Goal: Find contact information: Find contact information

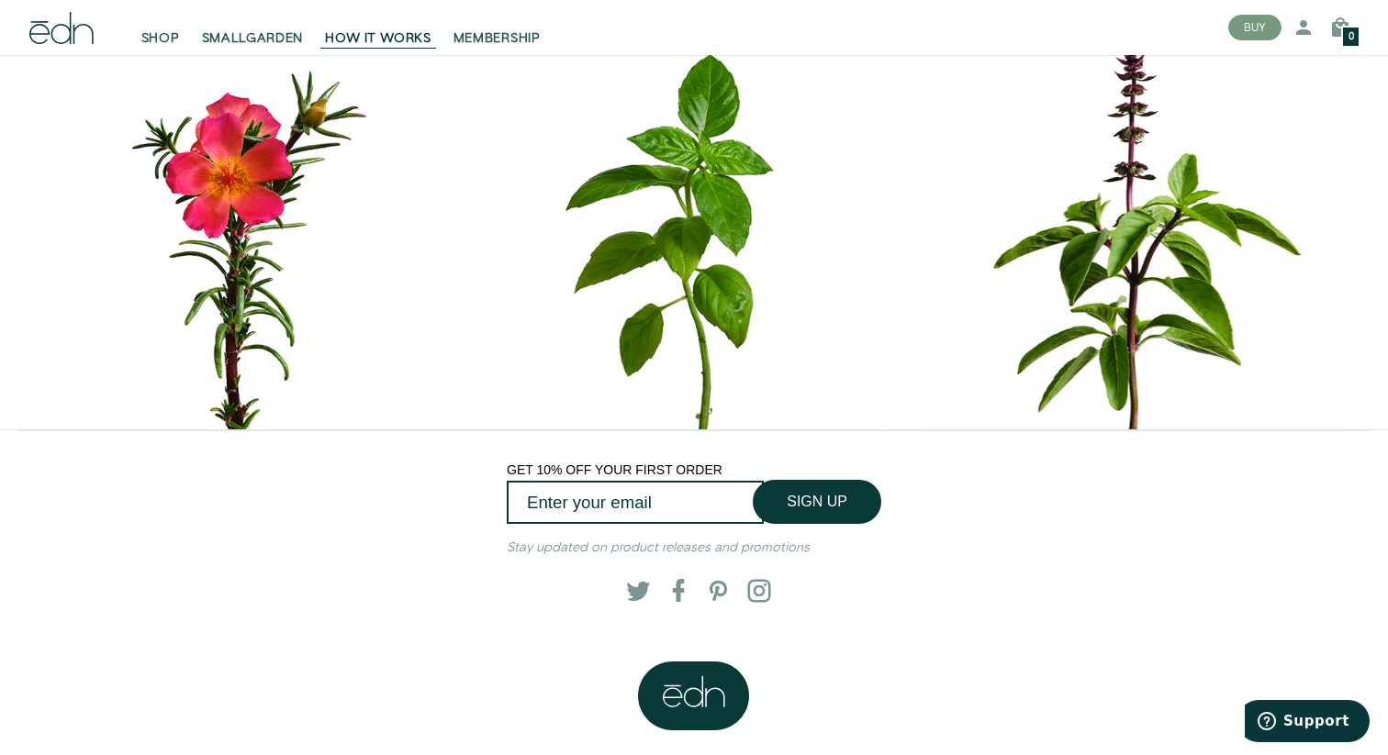
scroll to position [8336, 0]
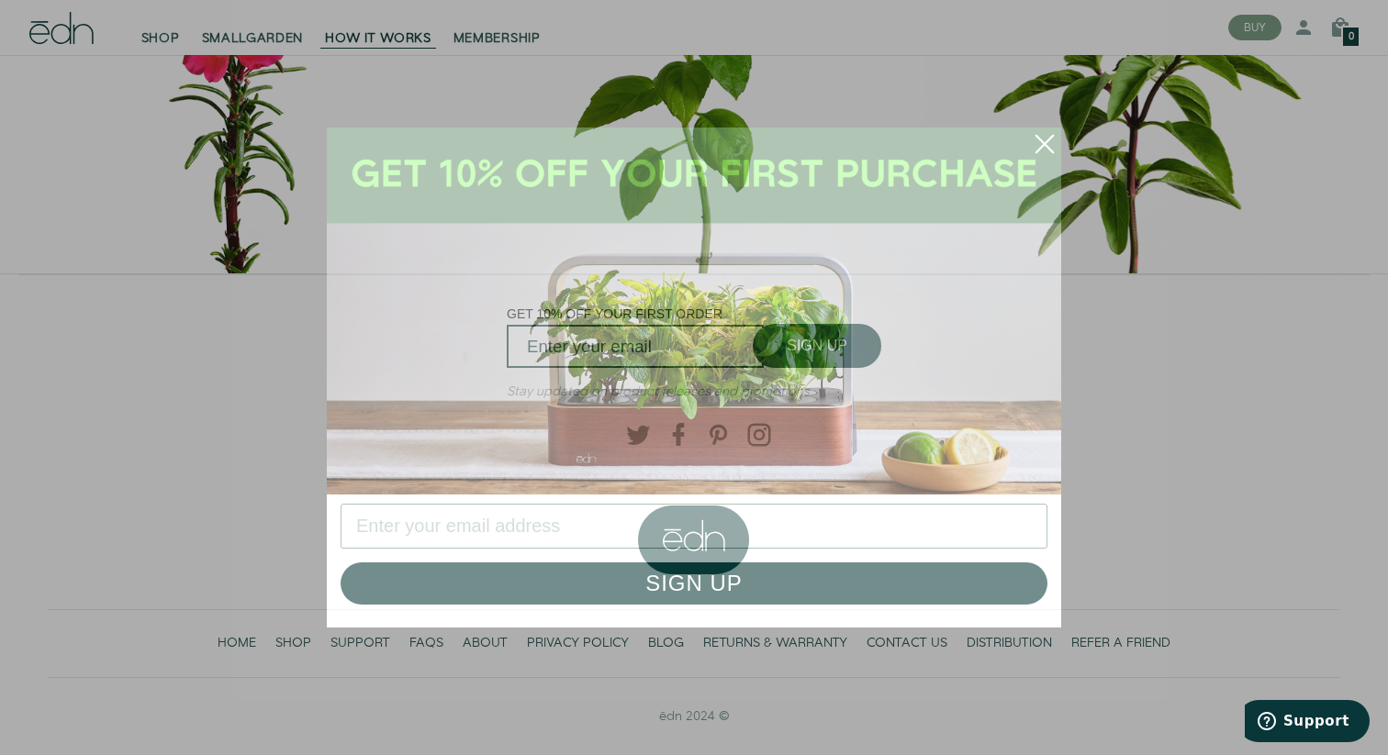
click at [1049, 138] on icon "Close dialog" at bounding box center [1044, 144] width 17 height 17
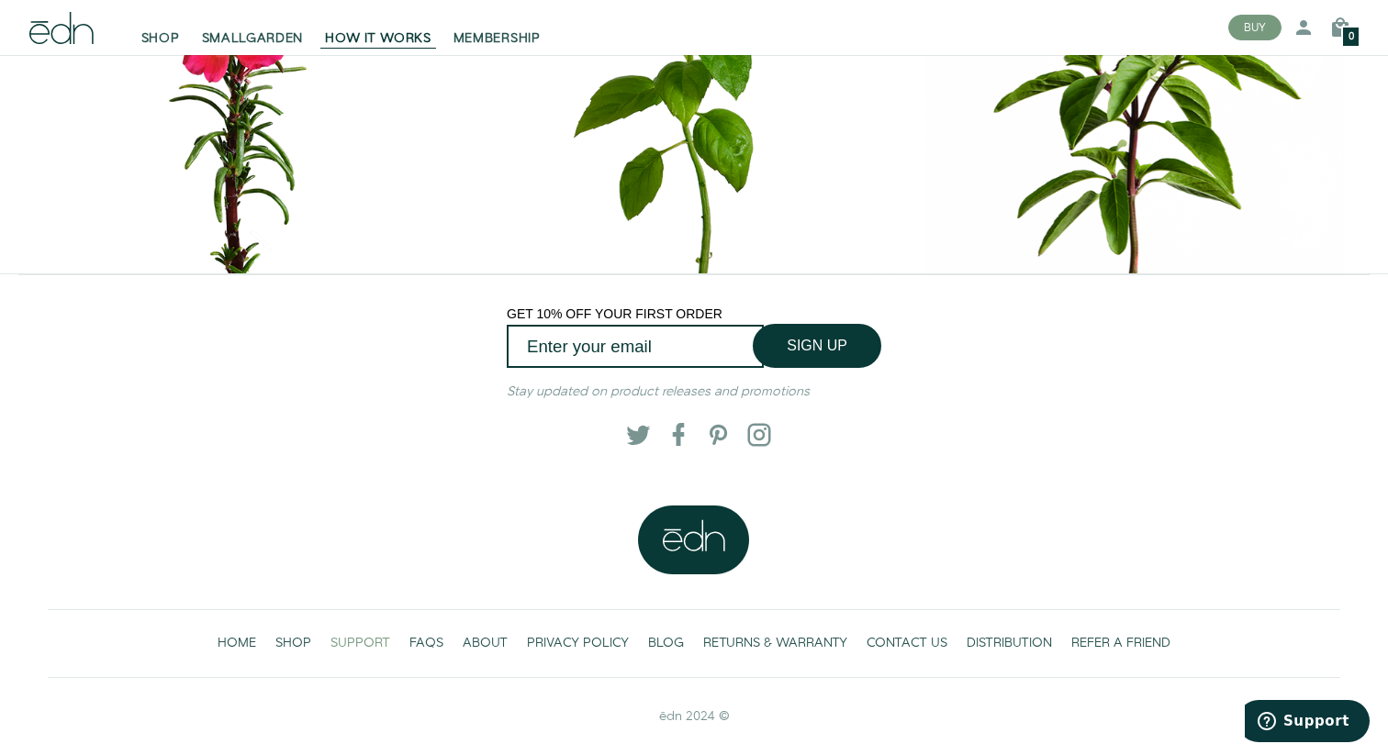
click at [360, 472] on span "SUPPORT" at bounding box center [360, 643] width 60 height 18
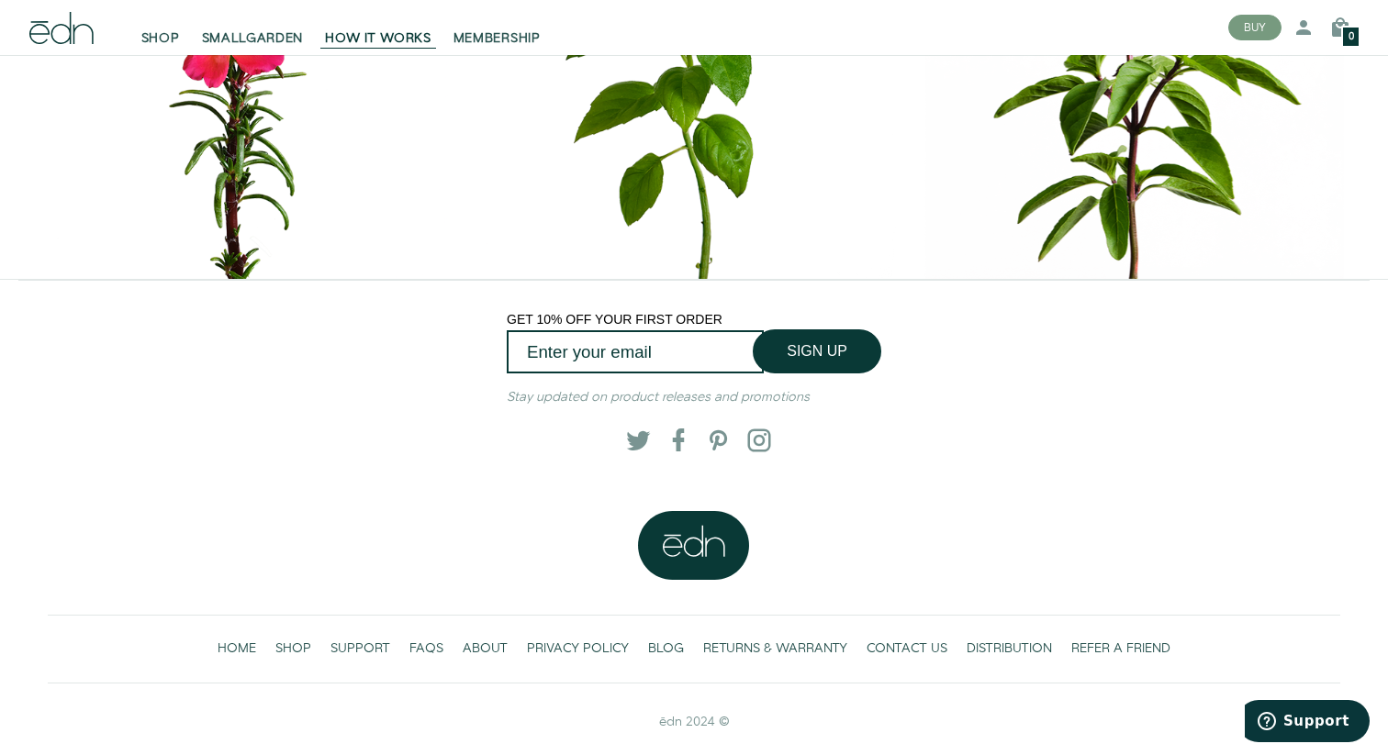
scroll to position [8336, 0]
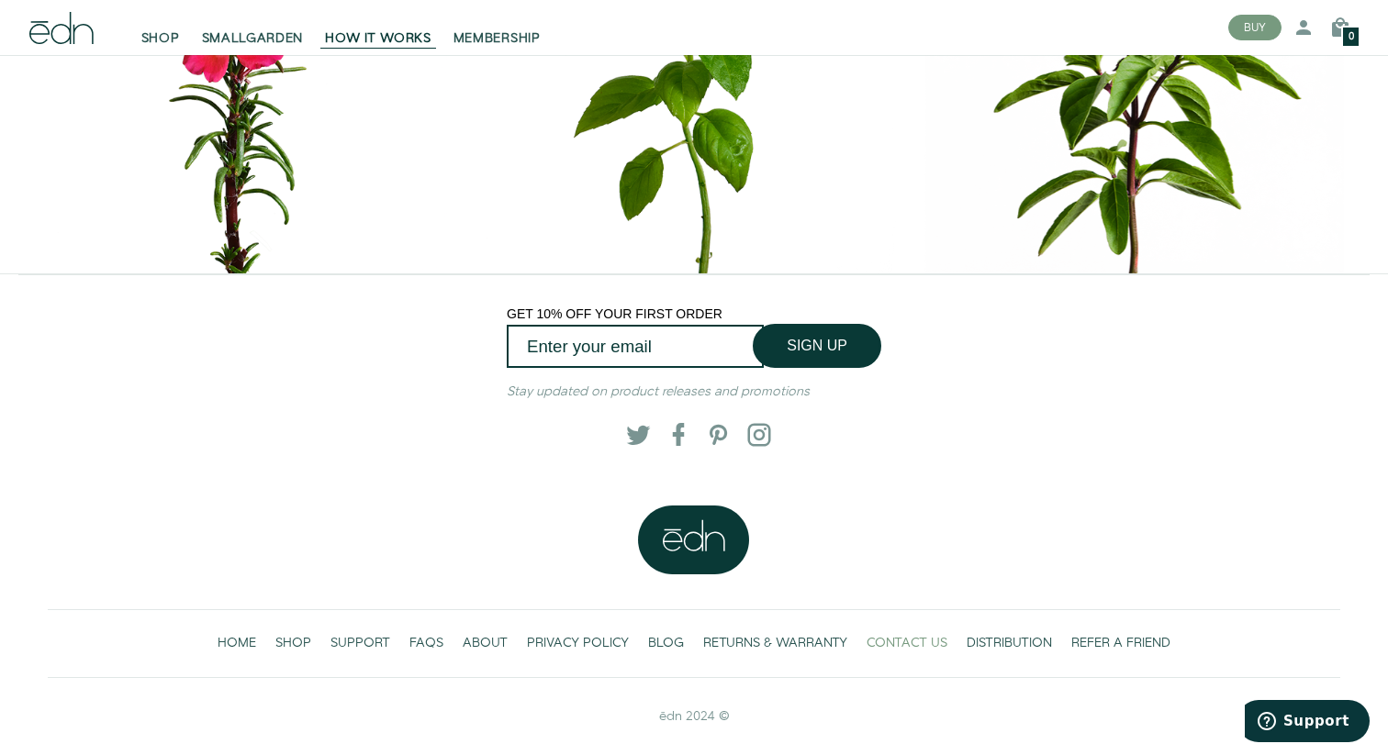
click at [906, 641] on span "CONTACT US" at bounding box center [906, 643] width 81 height 18
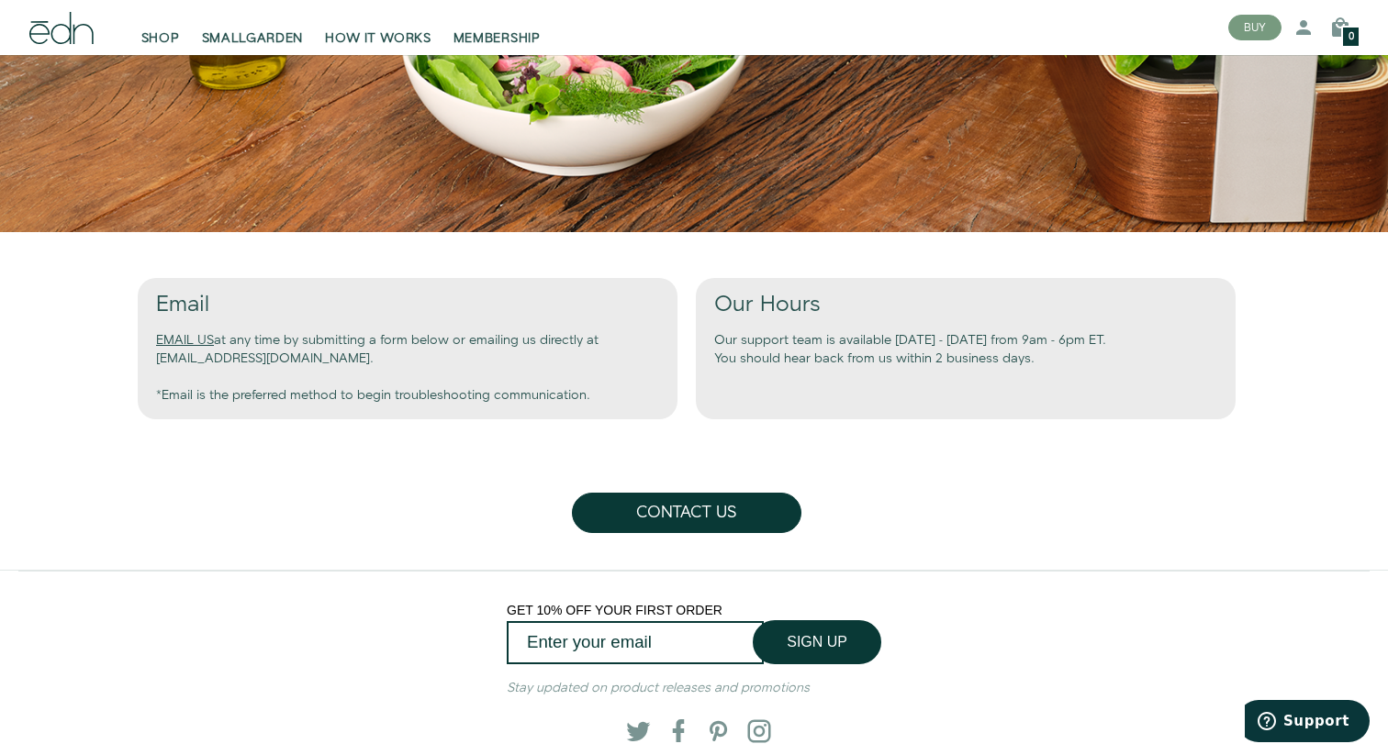
scroll to position [673, 0]
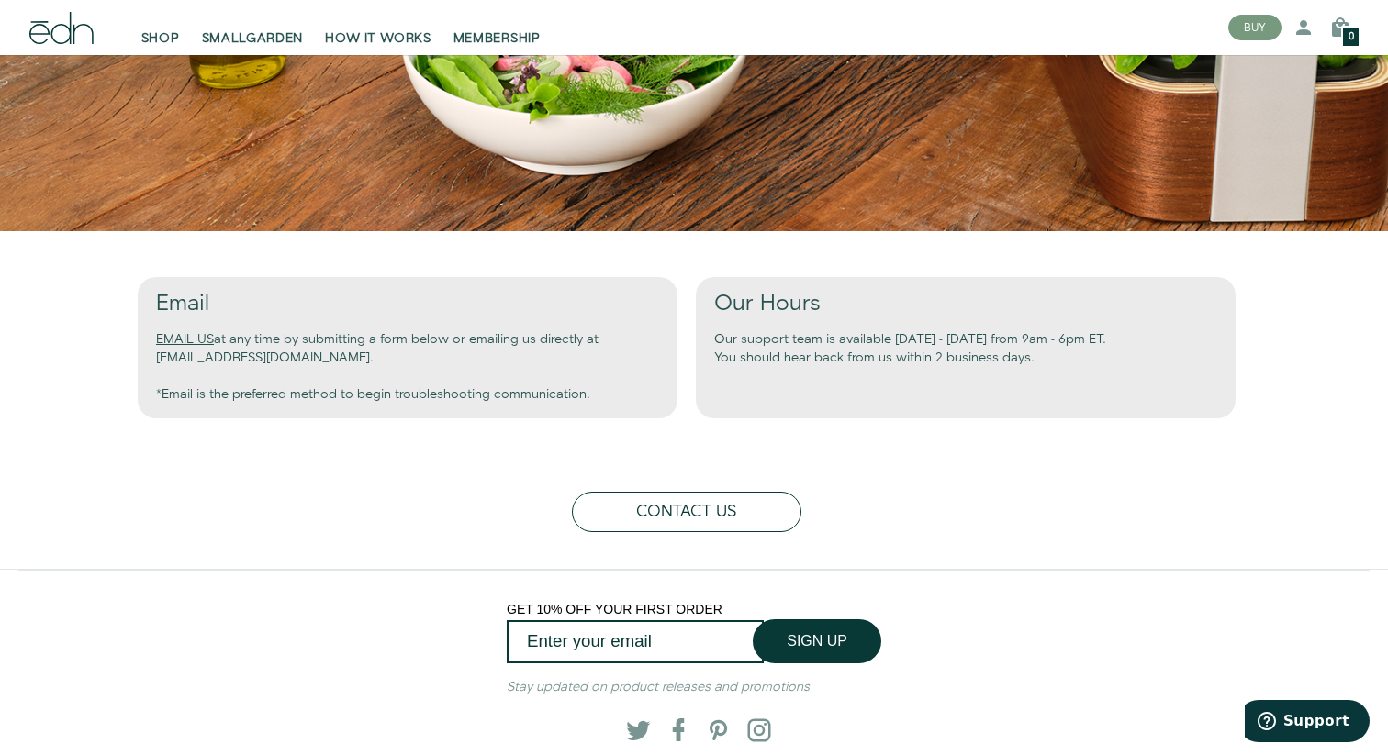
click at [700, 503] on button "Contact Us" at bounding box center [686, 512] width 229 height 40
